Goal: Transaction & Acquisition: Purchase product/service

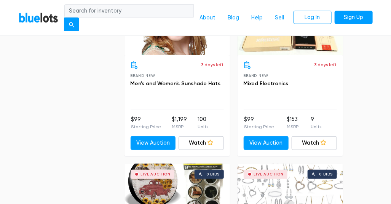
scroll to position [3853, 0]
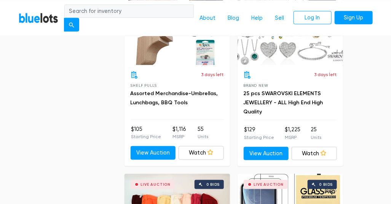
click at [264, 126] on li "$129 Starting Price" at bounding box center [260, 133] width 30 height 15
click at [275, 147] on link "View Auction" at bounding box center [266, 154] width 45 height 14
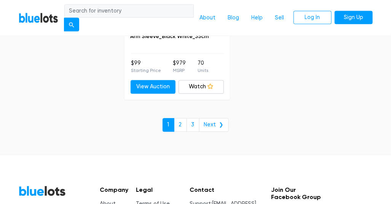
scroll to position [5074, 0]
